Goal: Information Seeking & Learning: Learn about a topic

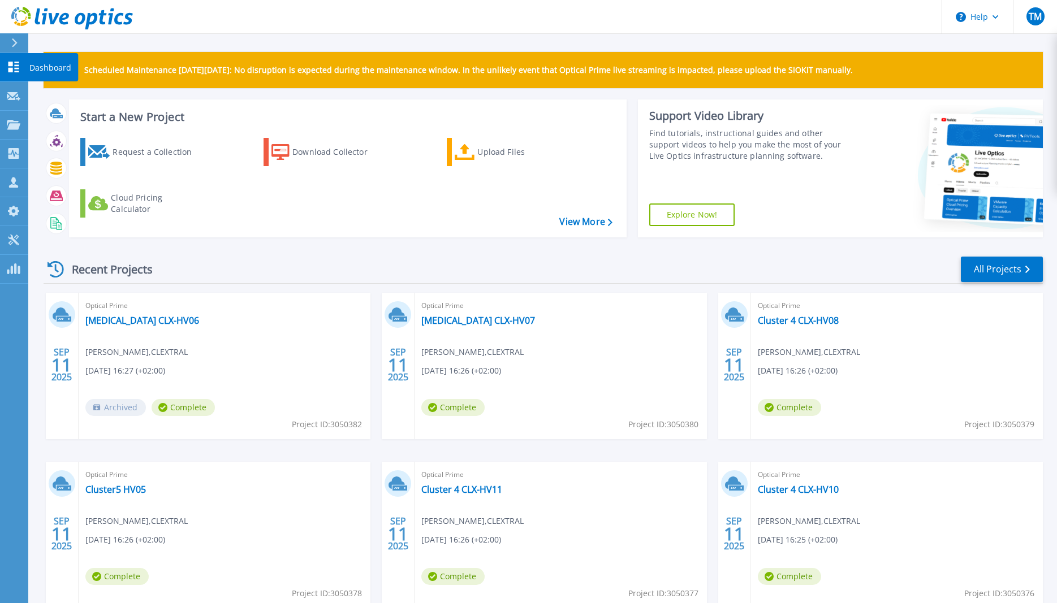
click at [44, 67] on p "Dashboard" at bounding box center [50, 67] width 42 height 29
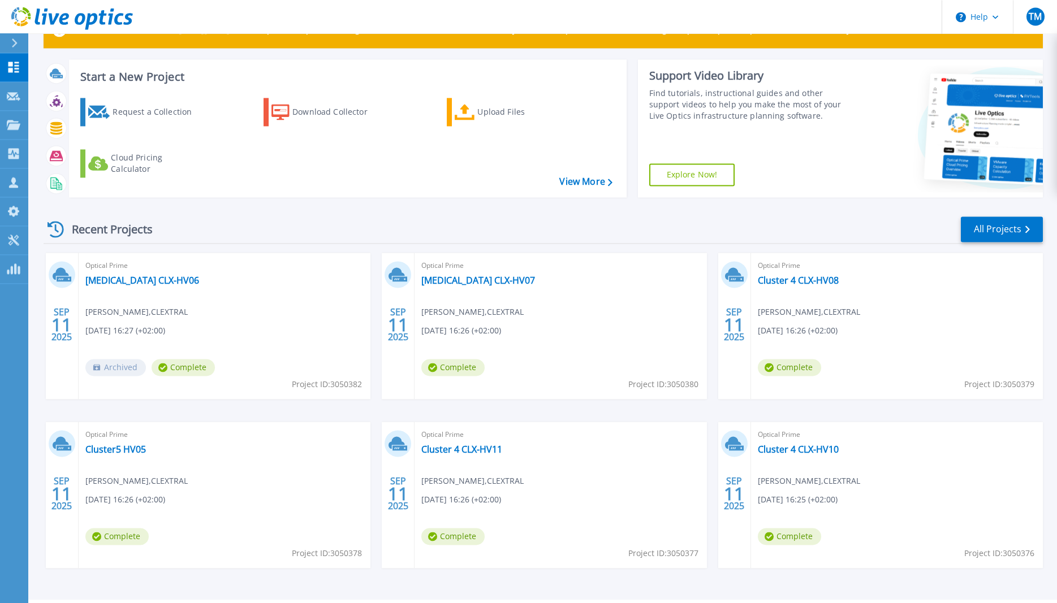
scroll to position [71, 0]
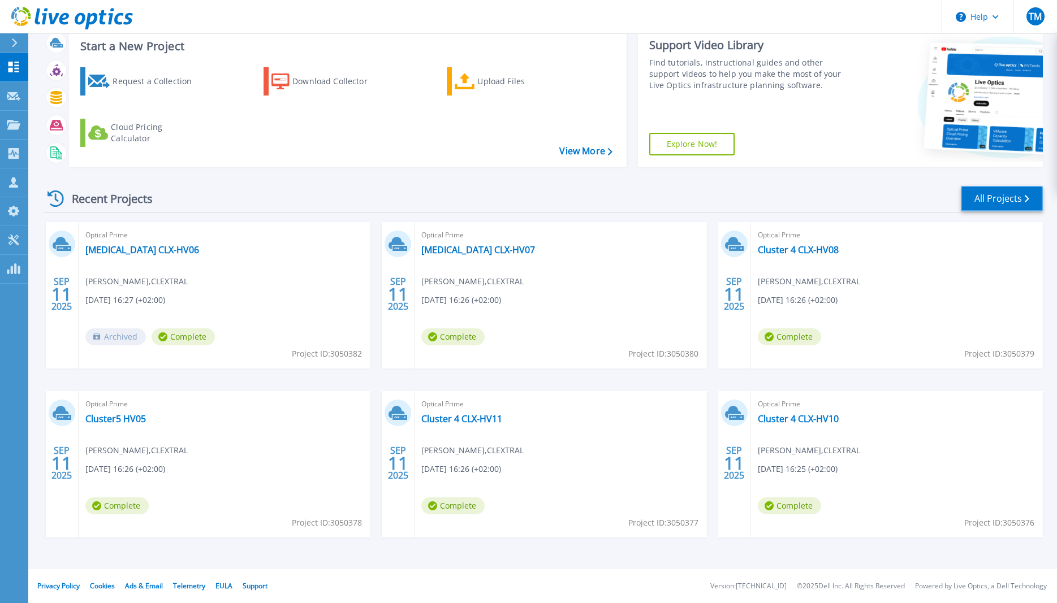
click at [992, 197] on link "All Projects" at bounding box center [1001, 198] width 82 height 25
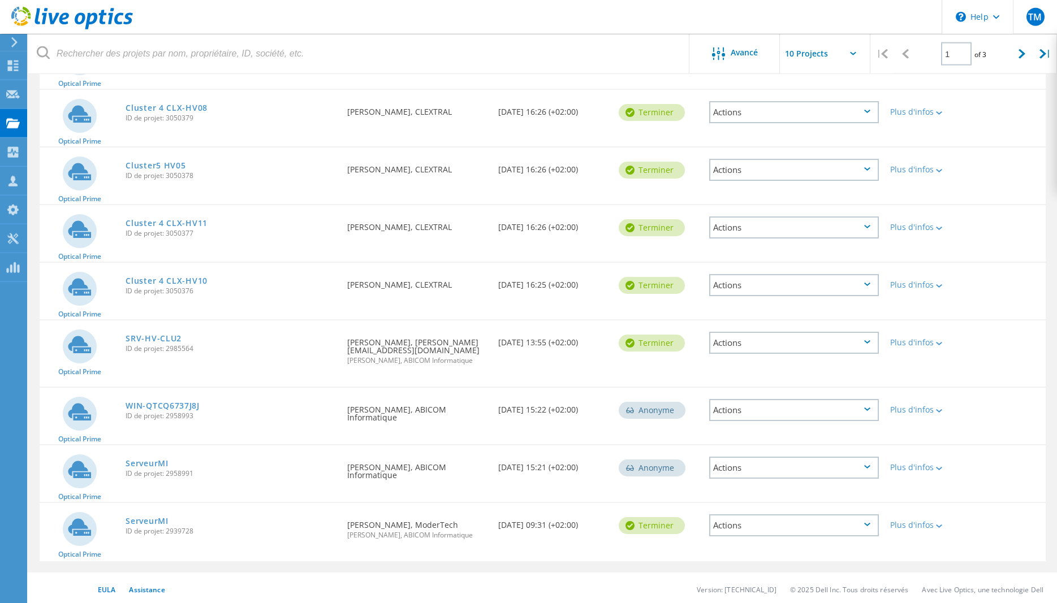
scroll to position [238, 0]
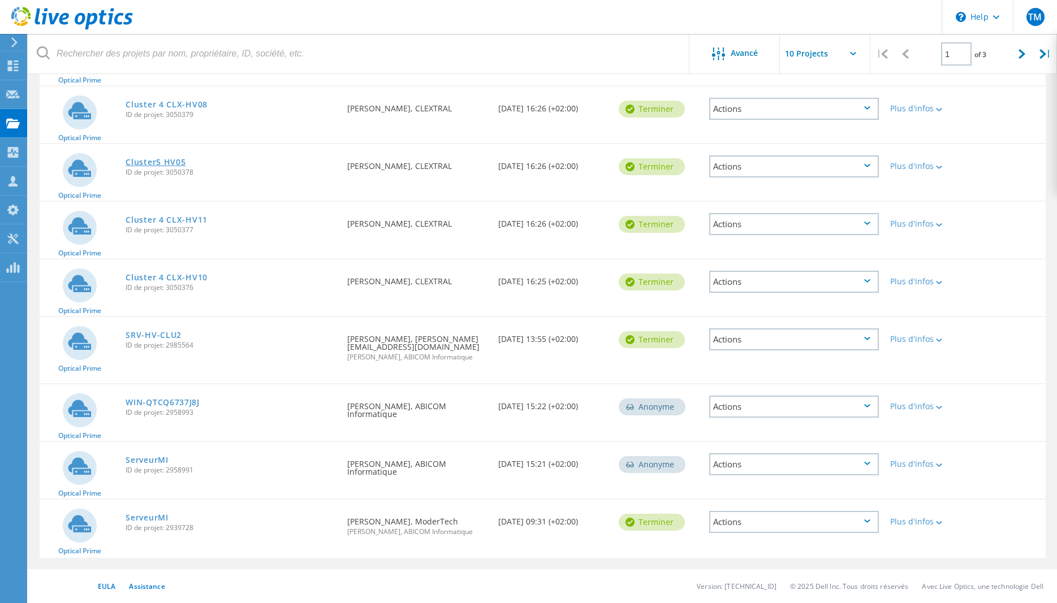
click at [151, 162] on link "Cluster5 HV05" at bounding box center [156, 162] width 60 height 8
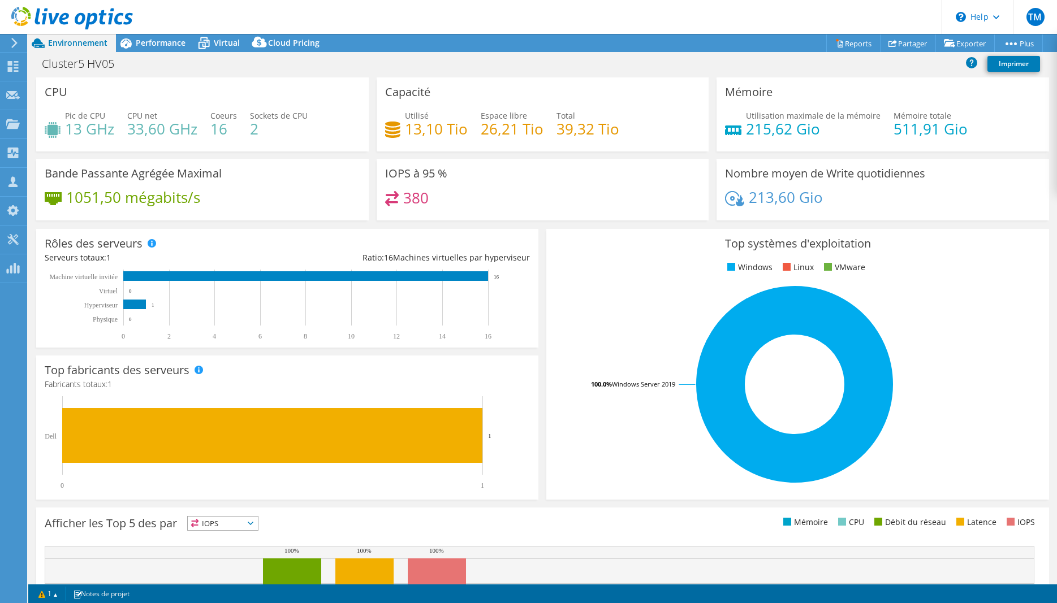
select select "USD"
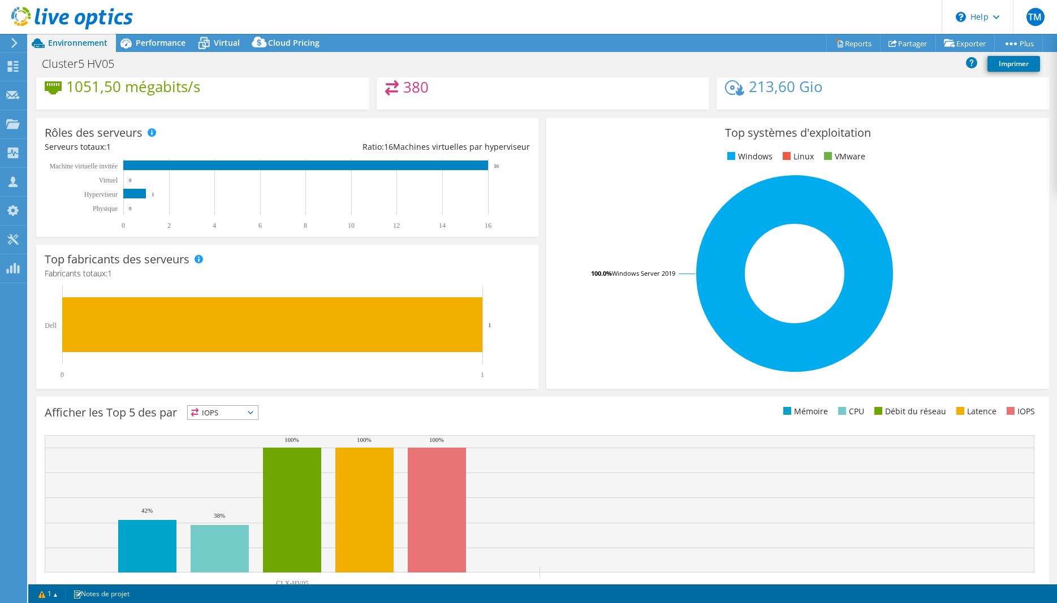
scroll to position [152, 0]
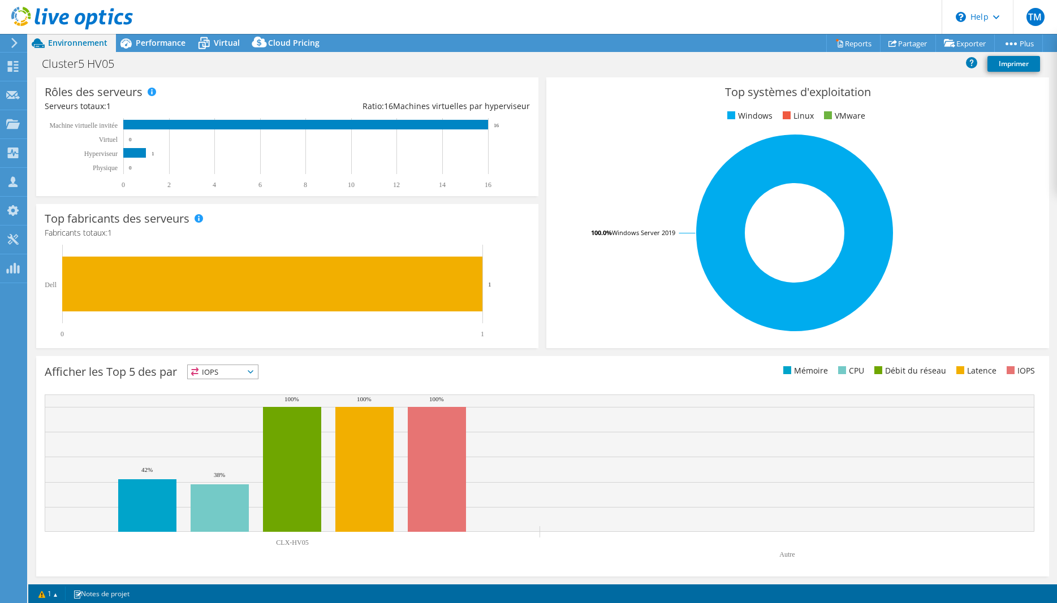
click at [238, 367] on span "IOPS" at bounding box center [223, 372] width 70 height 14
click at [239, 401] on li "Mémoire" at bounding box center [223, 403] width 70 height 16
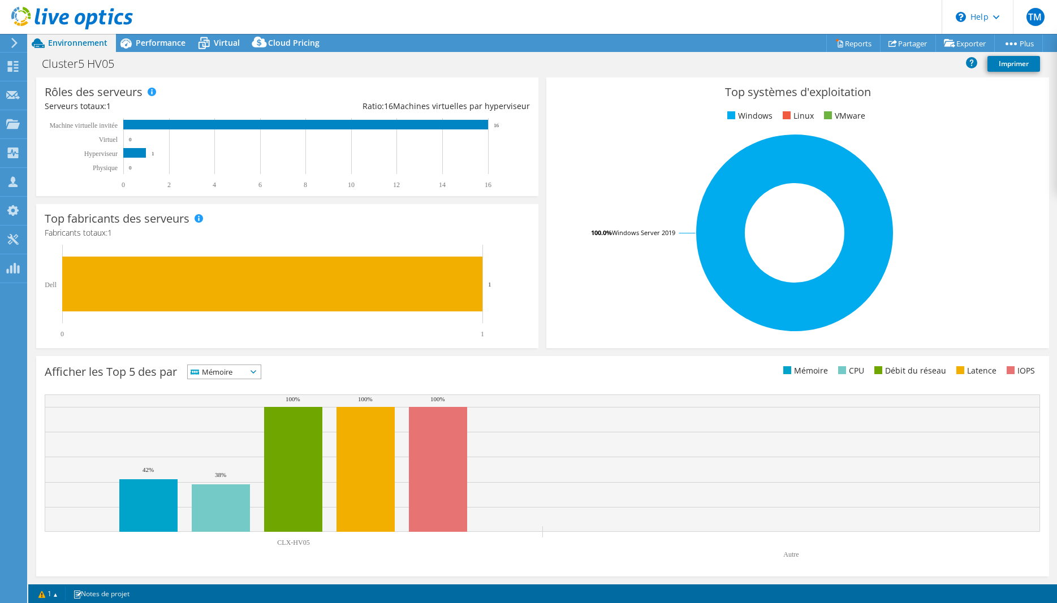
scroll to position [0, 0]
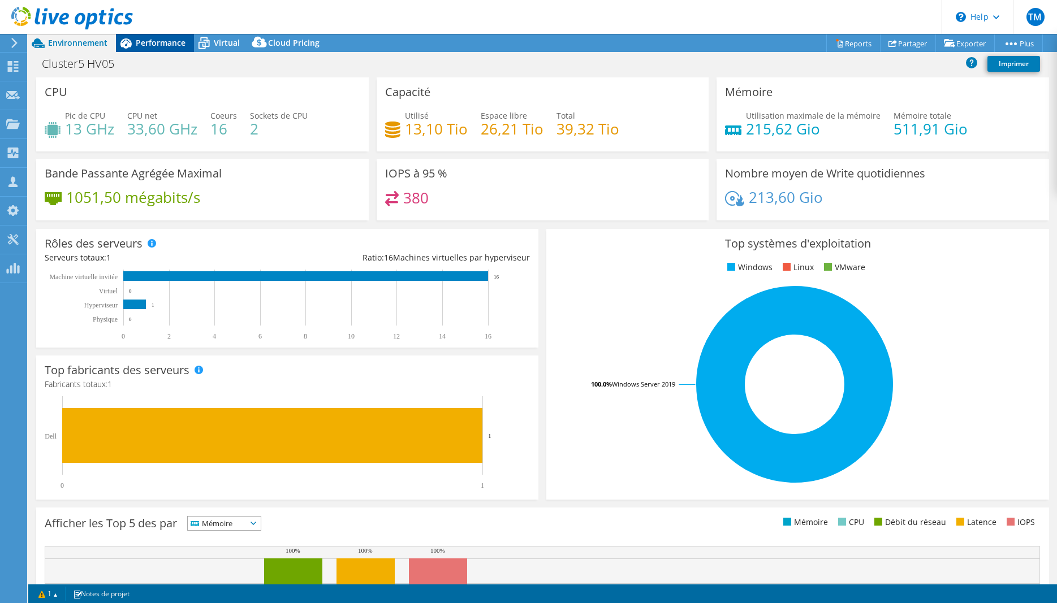
click at [159, 42] on span "Performance" at bounding box center [161, 42] width 50 height 11
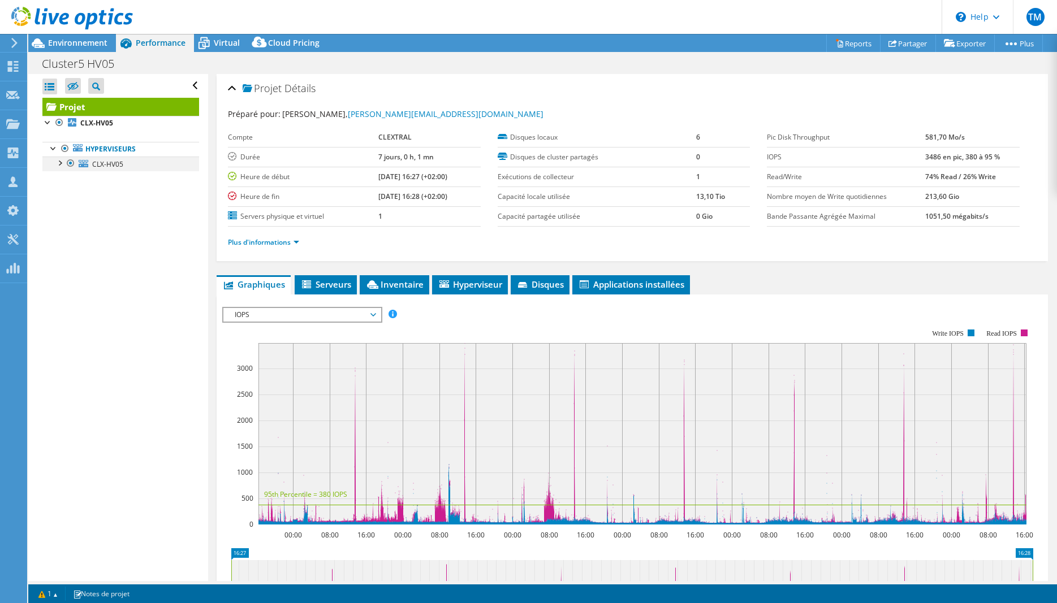
click at [64, 163] on div at bounding box center [59, 162] width 11 height 11
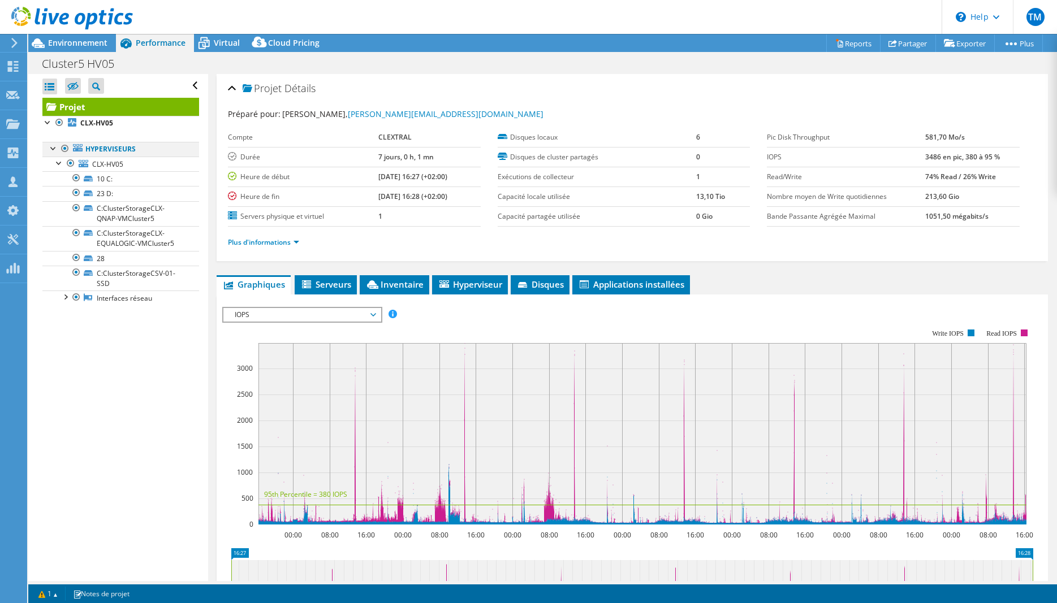
click at [55, 145] on div at bounding box center [53, 147] width 11 height 11
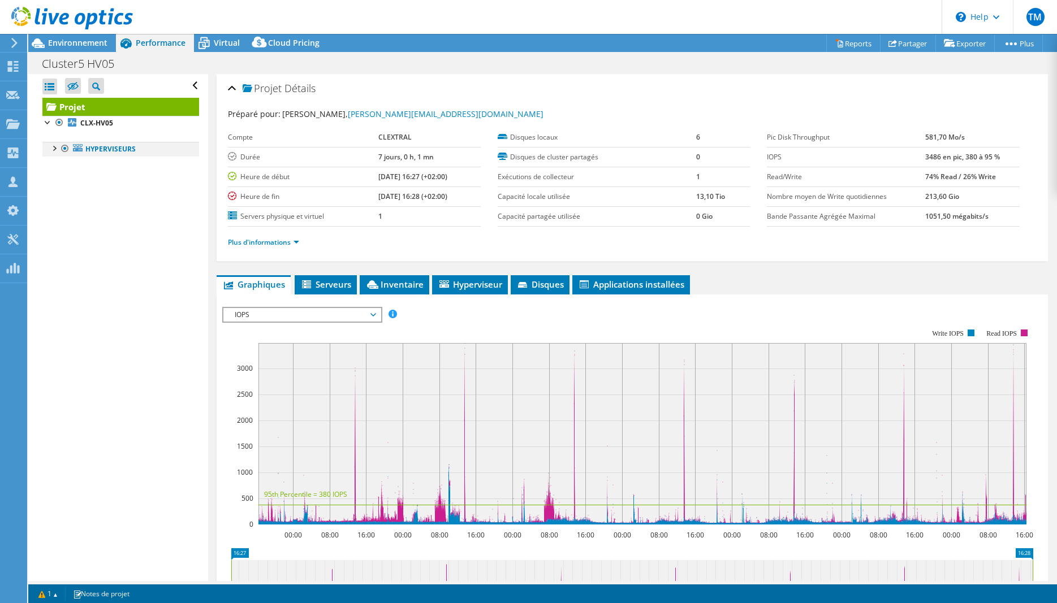
click at [55, 145] on div at bounding box center [53, 147] width 11 height 11
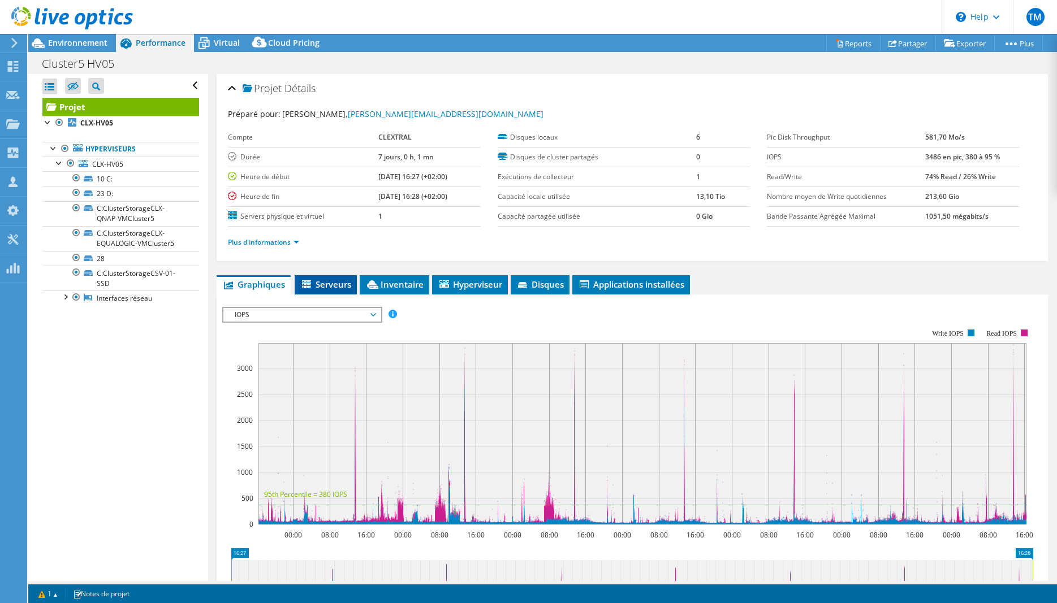
click at [344, 285] on span "Serveurs" at bounding box center [325, 284] width 51 height 11
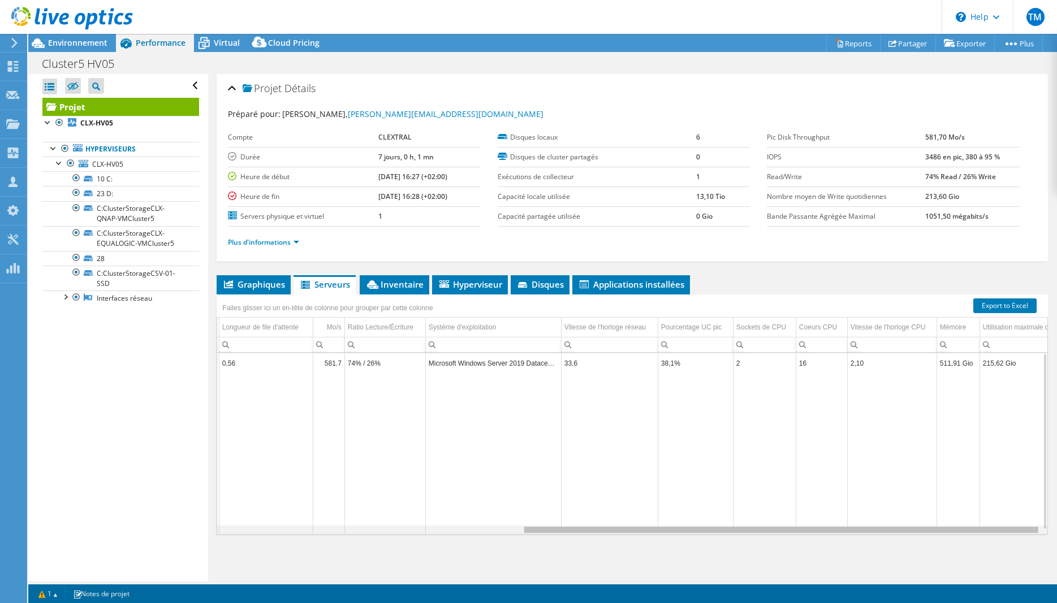
scroll to position [0, 289]
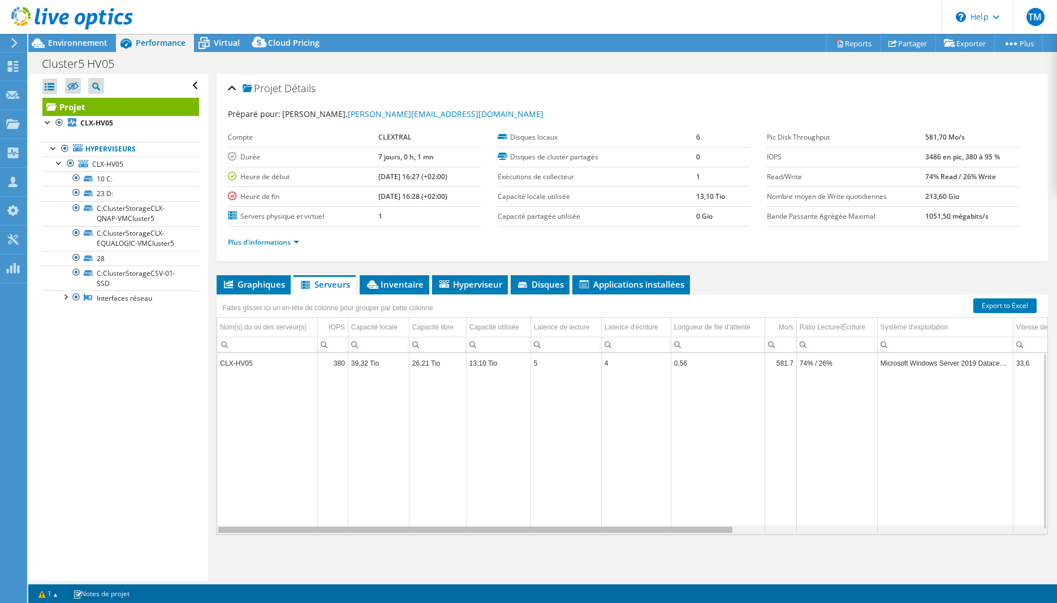
drag, startPoint x: 695, startPoint y: 529, endPoint x: 421, endPoint y: 508, distance: 275.0
click at [421, 508] on body "TM Partenaire [PERSON_NAME] [EMAIL_ADDRESS][DOMAIN_NAME] ABICOM Informatique My…" at bounding box center [528, 301] width 1057 height 603
click at [92, 38] on span "Environnement" at bounding box center [77, 42] width 59 height 11
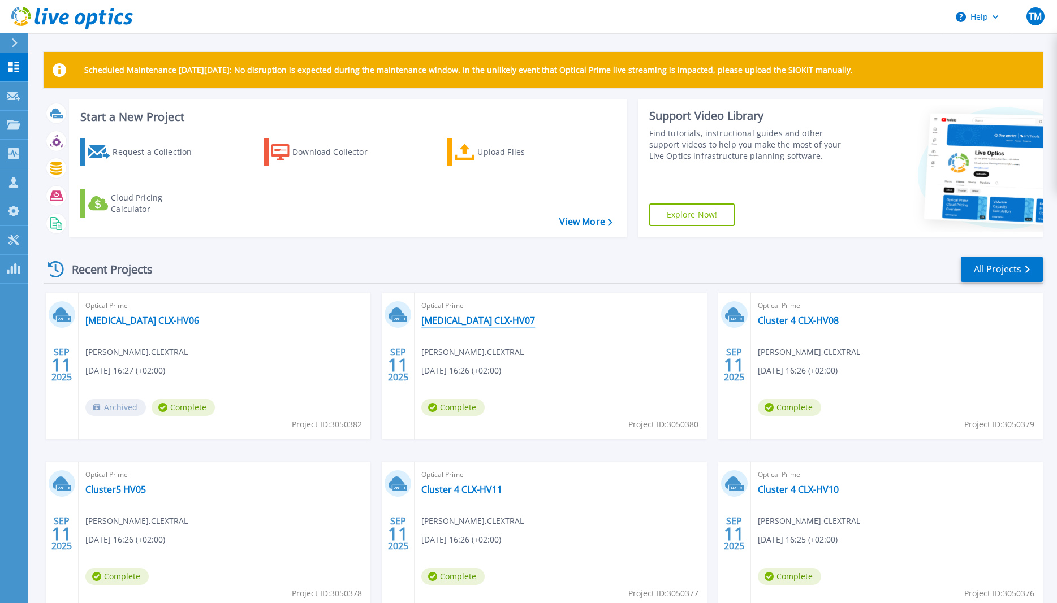
click at [473, 319] on link "Cluster 5 CLX-HV07" at bounding box center [478, 320] width 114 height 11
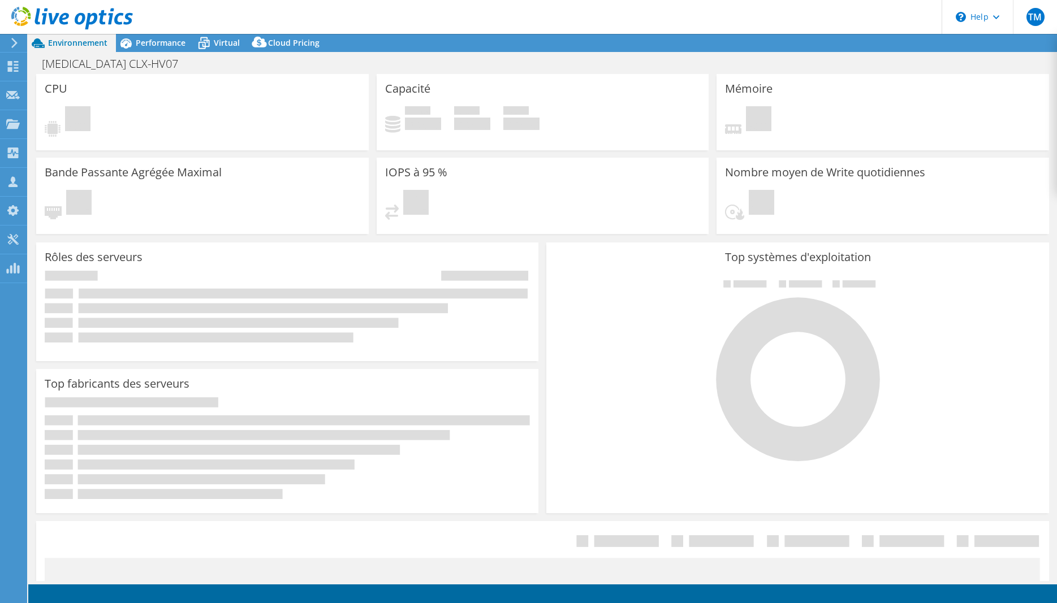
select select "USD"
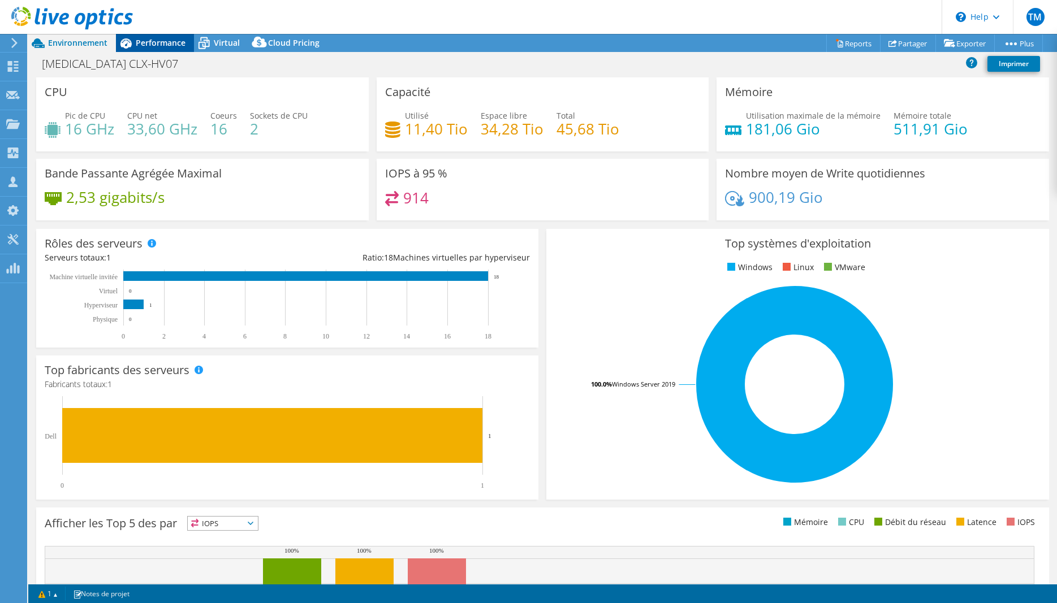
click at [160, 42] on span "Performance" at bounding box center [161, 42] width 50 height 11
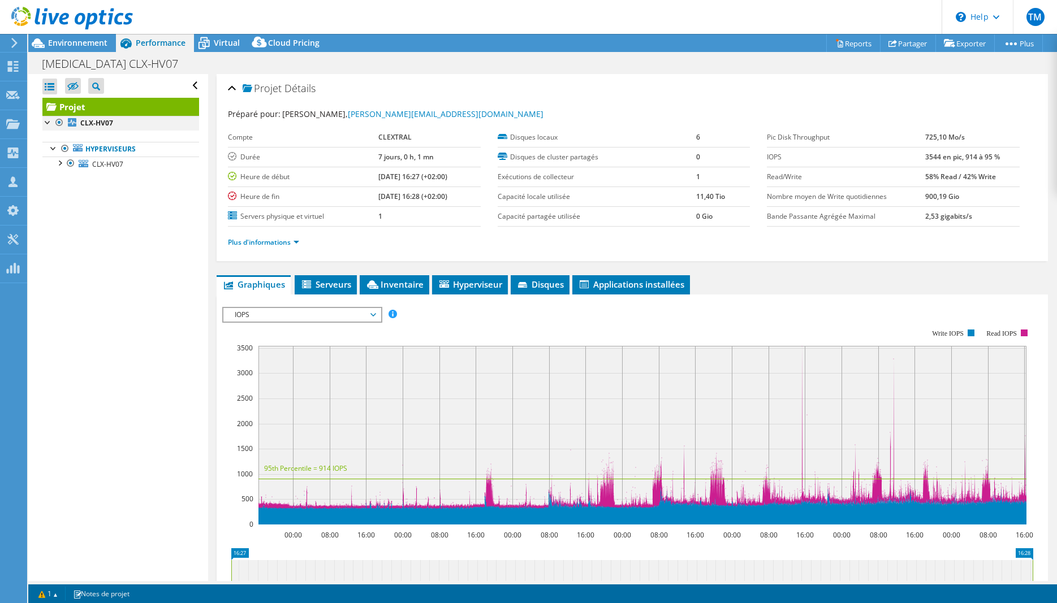
click at [50, 123] on div at bounding box center [47, 121] width 11 height 11
click at [46, 124] on div at bounding box center [47, 121] width 11 height 11
click at [63, 164] on div at bounding box center [59, 162] width 11 height 11
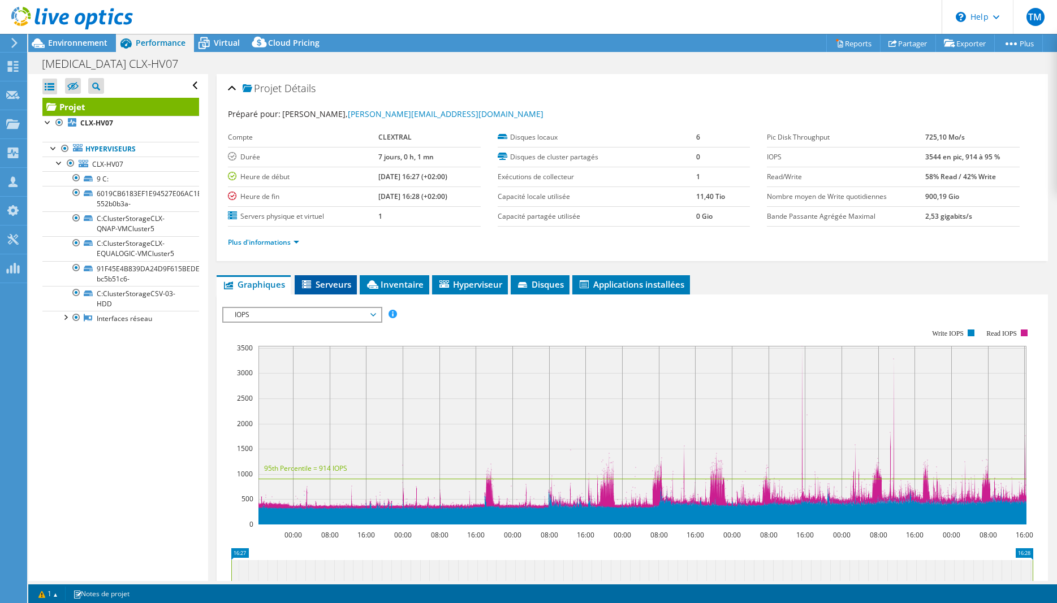
click at [337, 284] on span "Serveurs" at bounding box center [325, 284] width 51 height 11
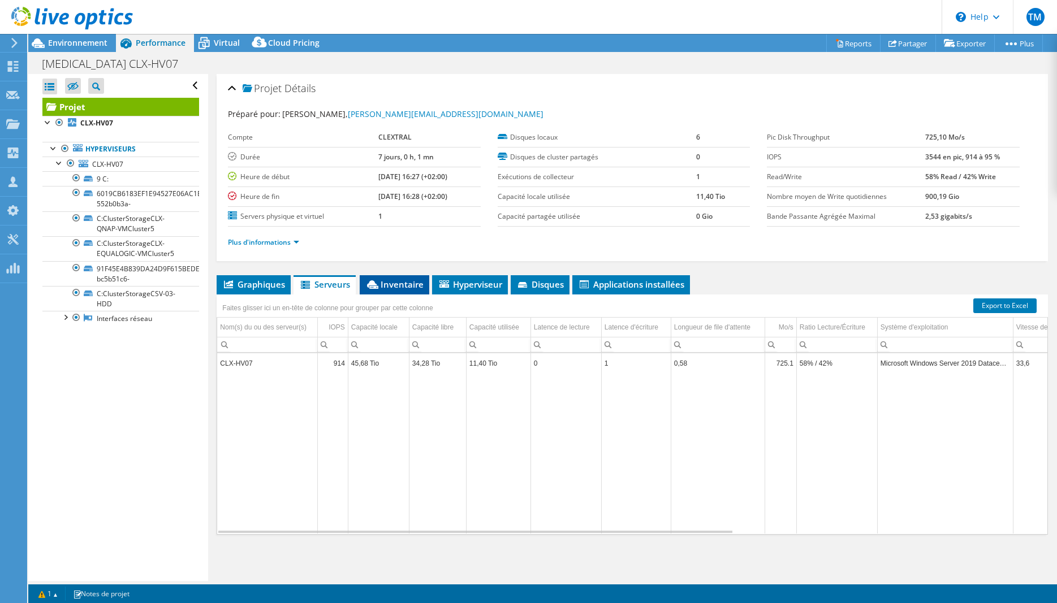
click at [399, 288] on span "Inventaire" at bounding box center [394, 284] width 58 height 11
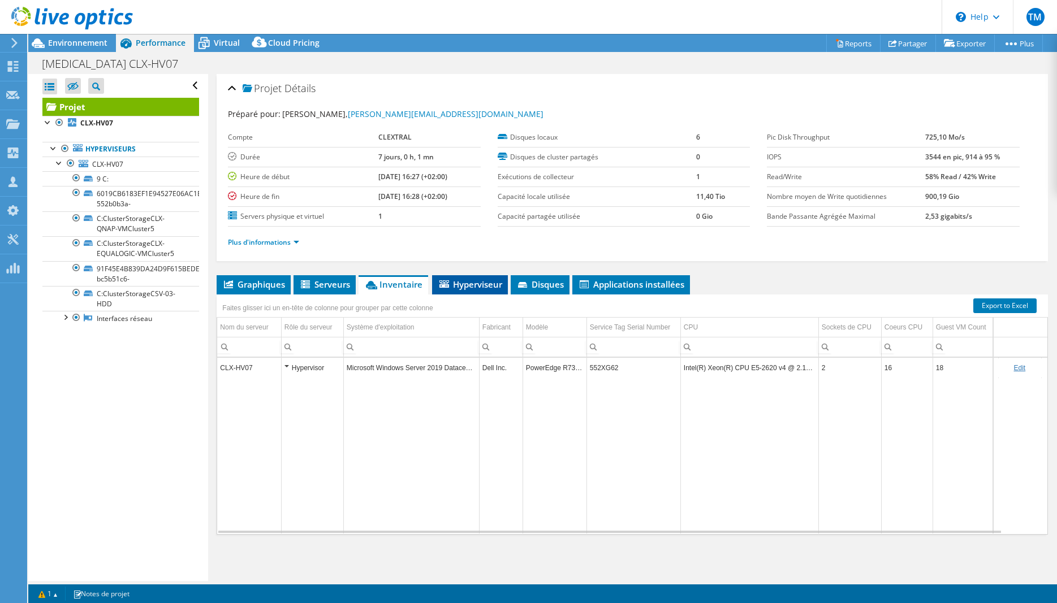
click at [483, 287] on span "Hyperviseur" at bounding box center [470, 284] width 64 height 11
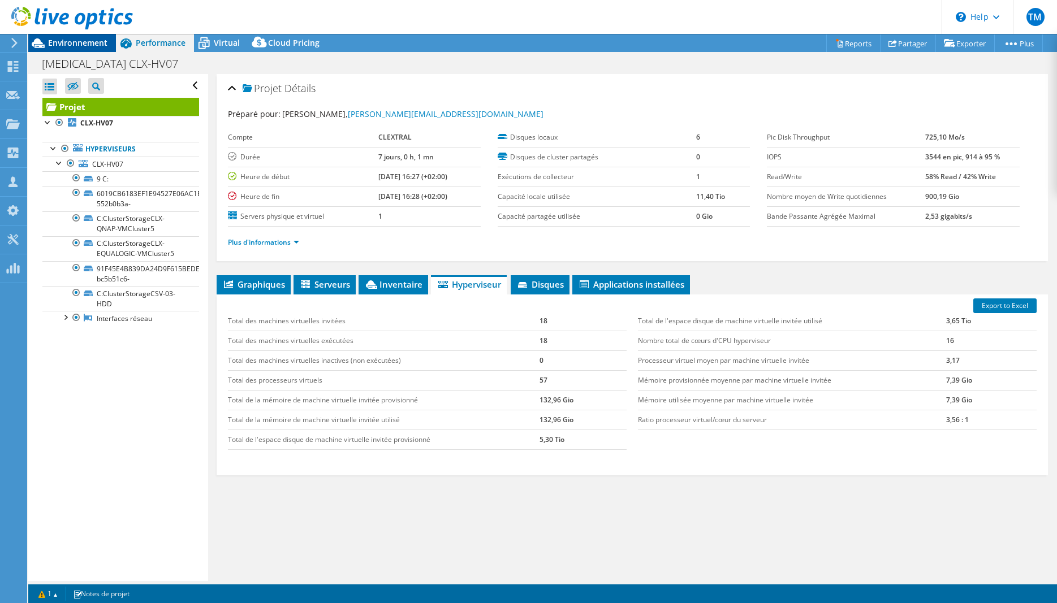
click at [68, 47] on span "Environnement" at bounding box center [77, 42] width 59 height 11
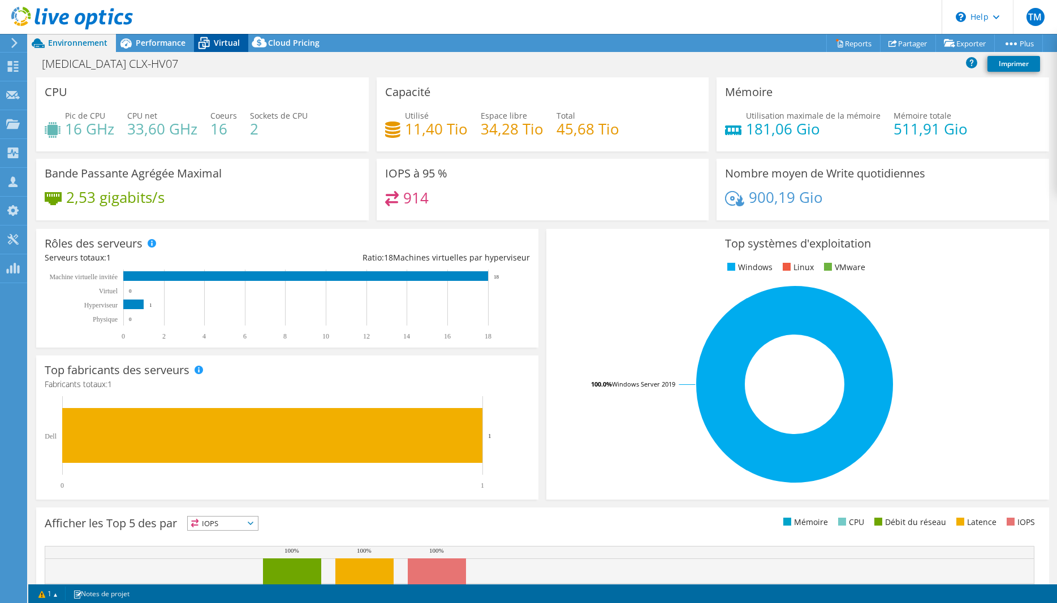
click at [224, 44] on span "Virtual" at bounding box center [227, 42] width 26 height 11
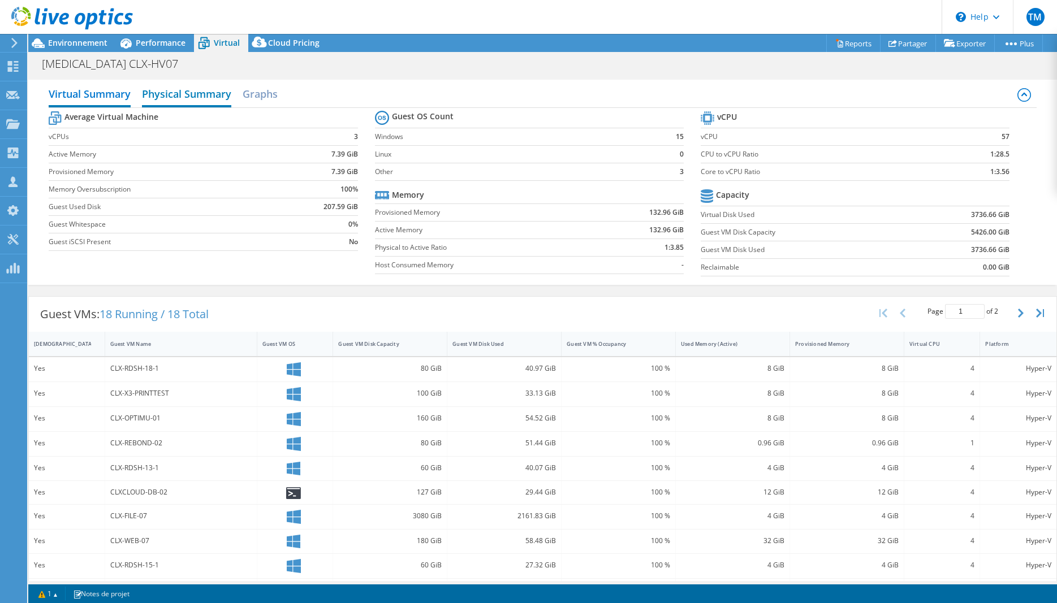
click at [193, 96] on h2 "Physical Summary" at bounding box center [186, 95] width 89 height 25
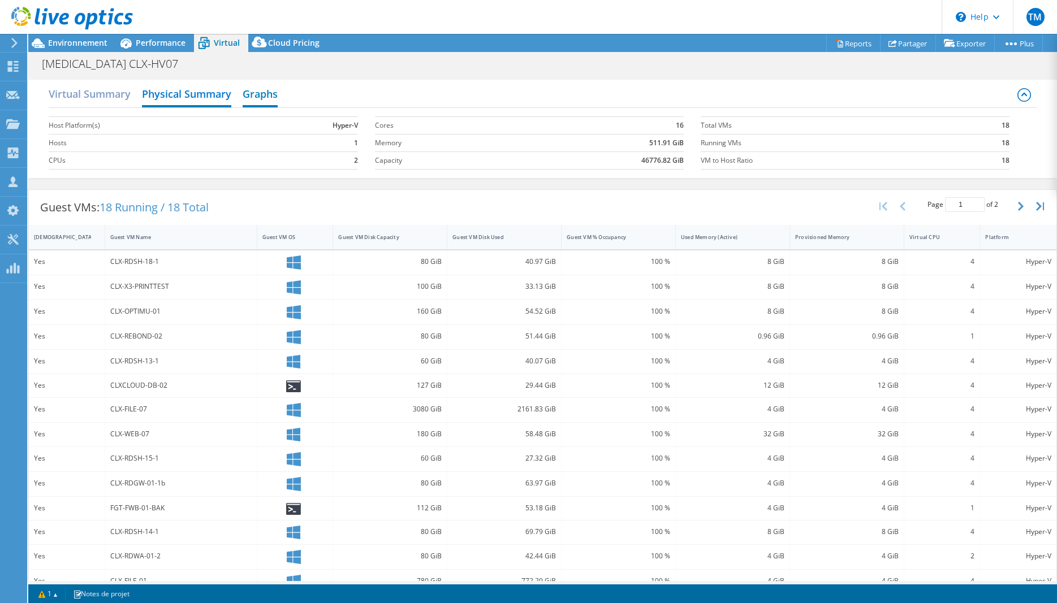
click at [272, 96] on h2 "Graphs" at bounding box center [260, 95] width 35 height 25
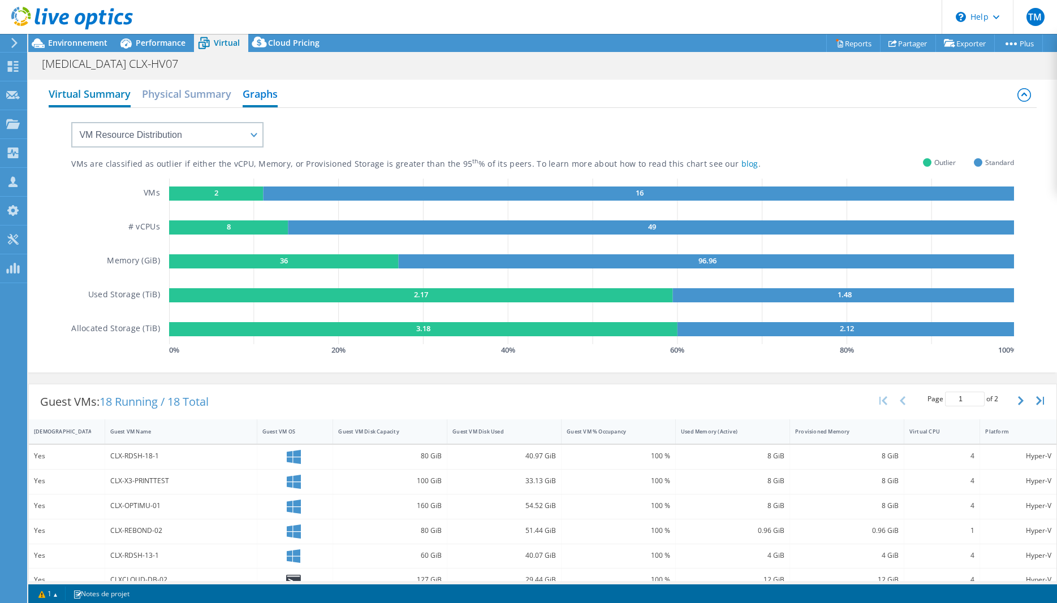
click at [77, 93] on h2 "Virtual Summary" at bounding box center [90, 95] width 82 height 25
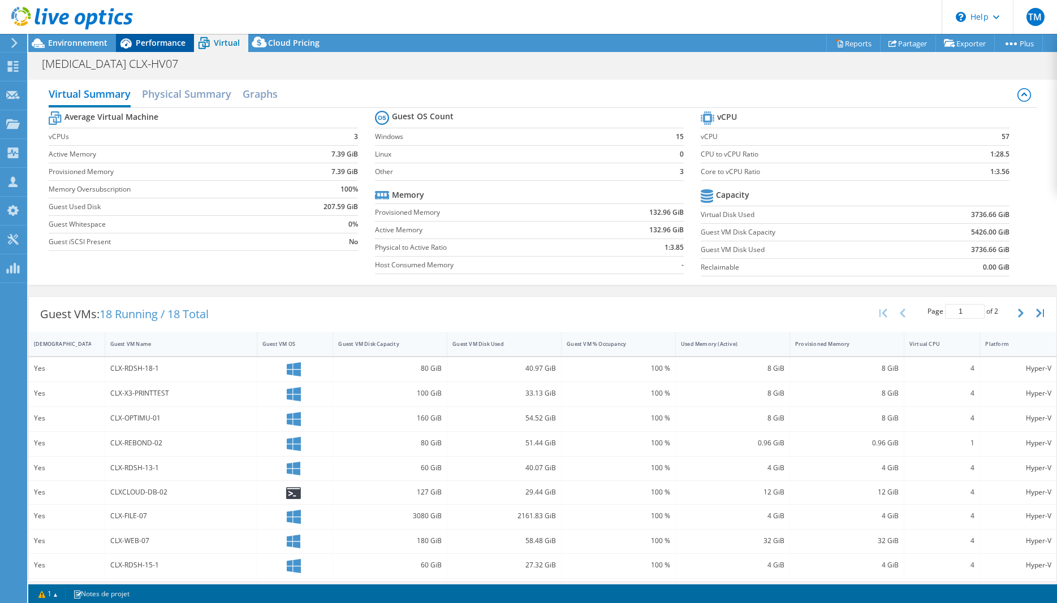
click at [150, 46] on span "Performance" at bounding box center [161, 42] width 50 height 11
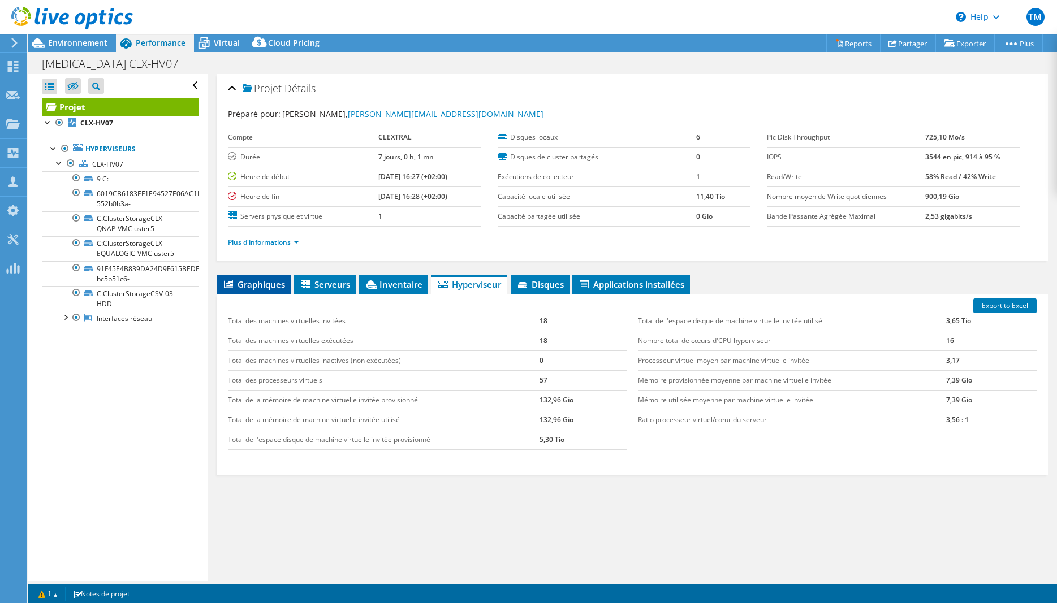
click at [236, 280] on span "Graphiques" at bounding box center [253, 284] width 63 height 11
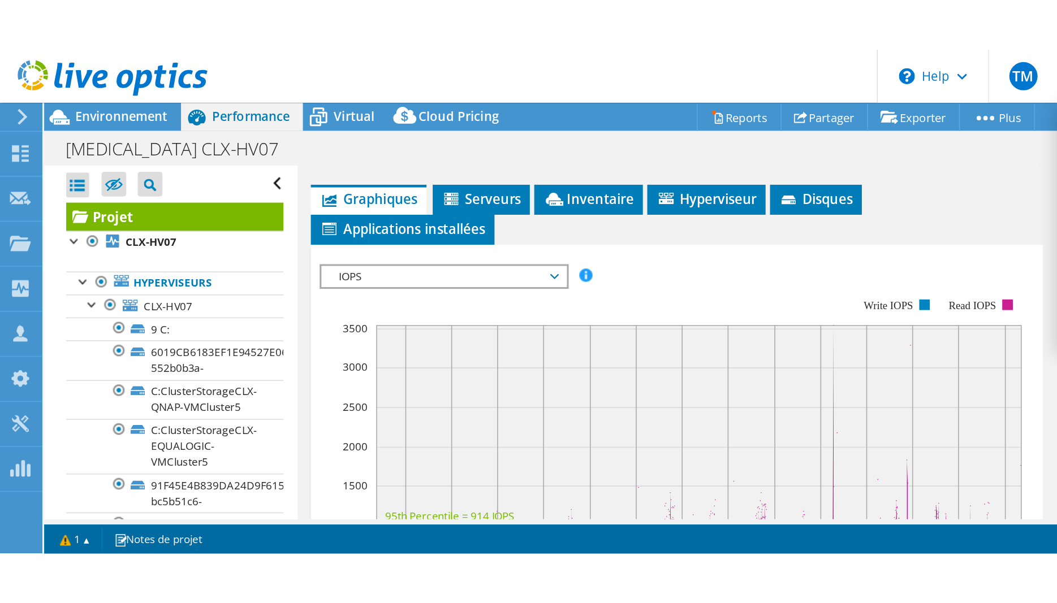
scroll to position [189, 0]
